Goal: Information Seeking & Learning: Learn about a topic

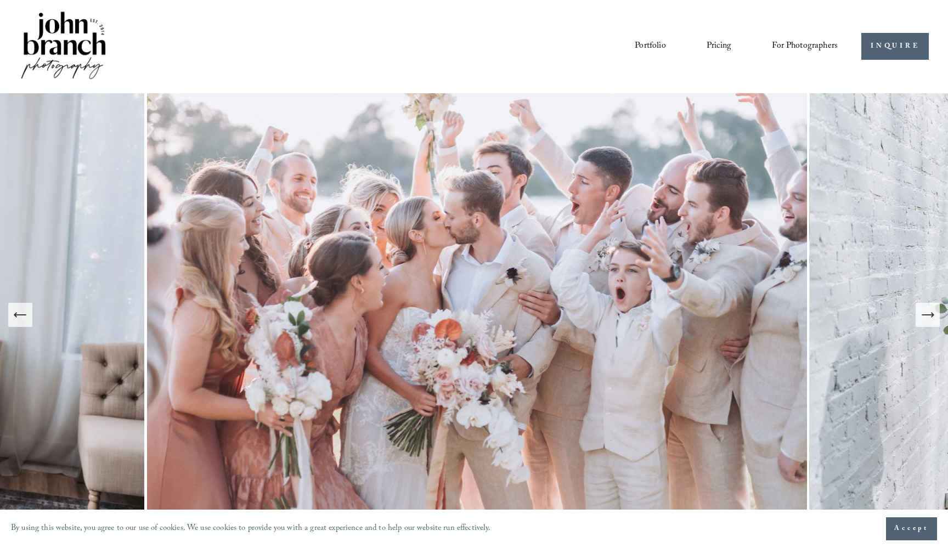
click at [725, 43] on link "Pricing" at bounding box center [718, 46] width 25 height 19
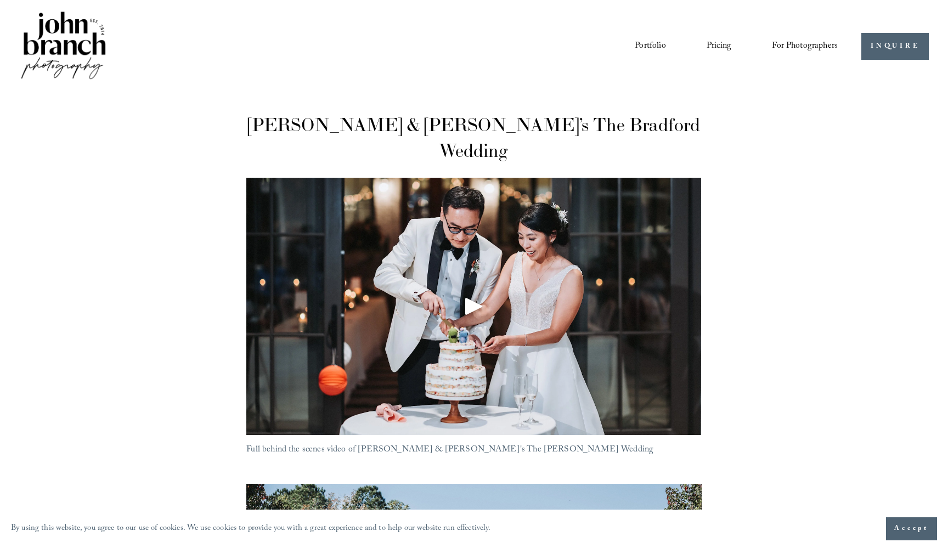
click at [467, 293] on div "Play" at bounding box center [474, 306] width 26 height 26
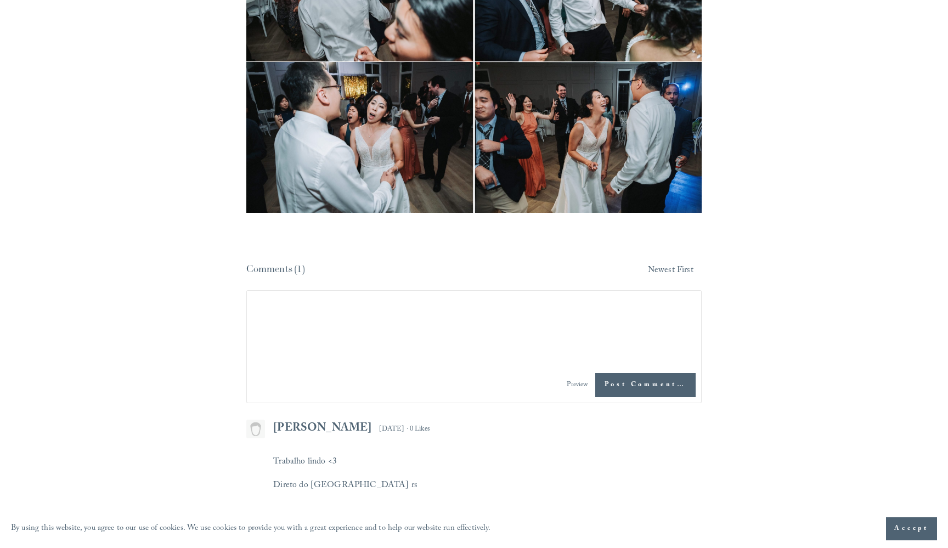
scroll to position [16193, 0]
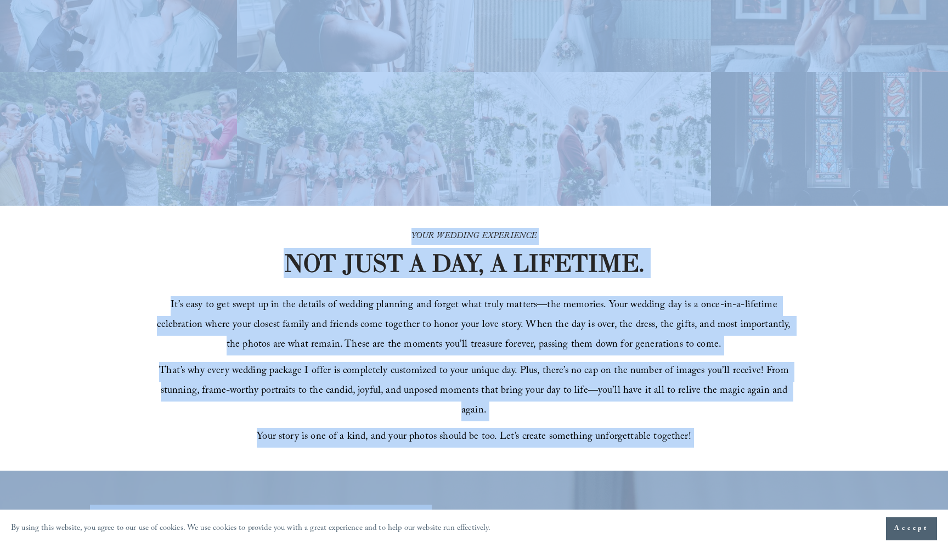
scroll to position [145, 0]
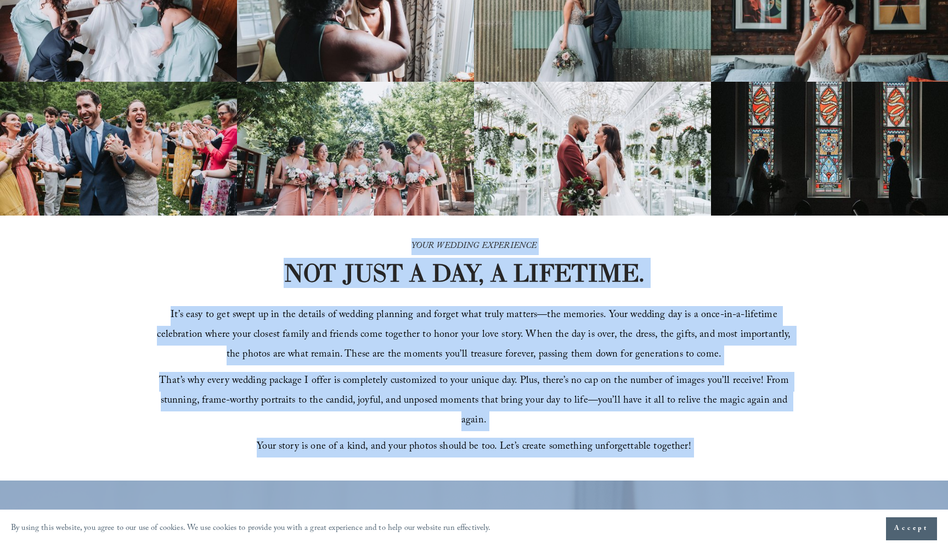
drag, startPoint x: 137, startPoint y: 374, endPoint x: 223, endPoint y: 226, distance: 171.1
copy article "YOUR WEDDING EXPERIENCE NOT JUST A DAY, A LIFETIME. It’s easy to get swept up i…"
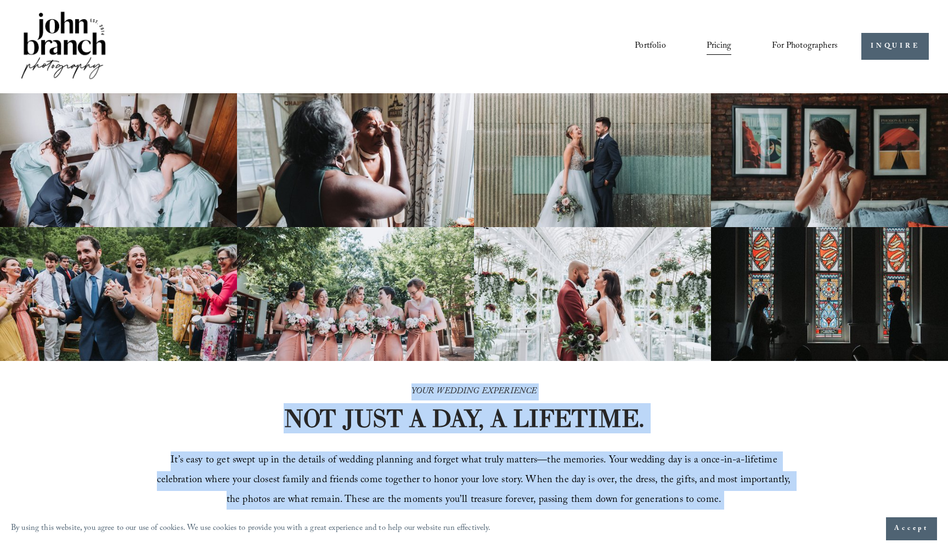
scroll to position [0, 0]
